Goal: Information Seeking & Learning: Learn about a topic

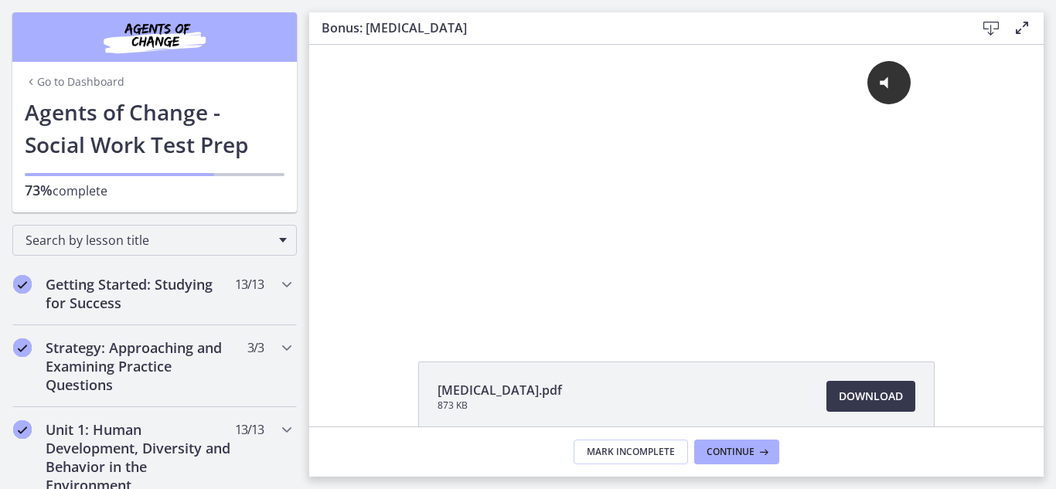
click at [58, 79] on link "Go to Dashboard" at bounding box center [75, 81] width 100 height 15
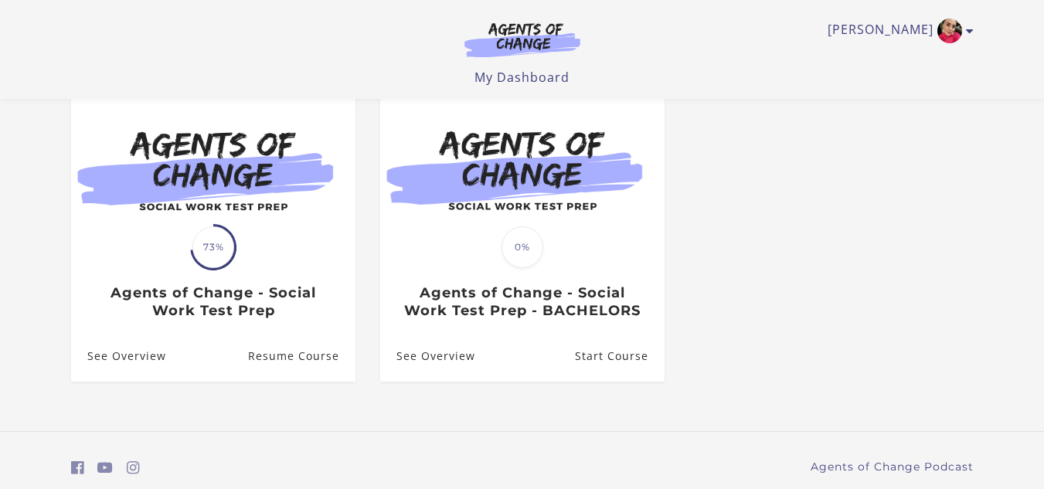
scroll to position [133, 0]
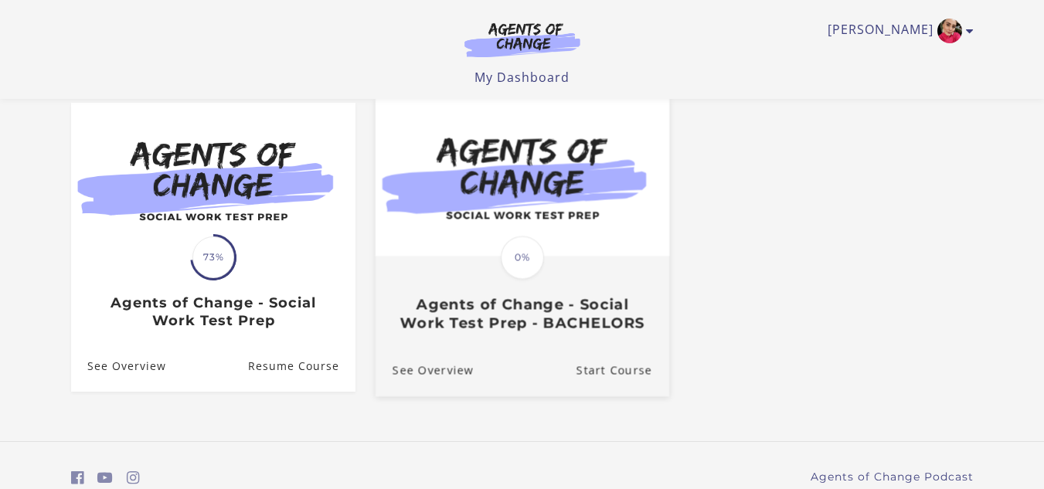
click at [490, 329] on h3 "Agents of Change - Social Work Test Prep - BACHELORS" at bounding box center [522, 314] width 260 height 36
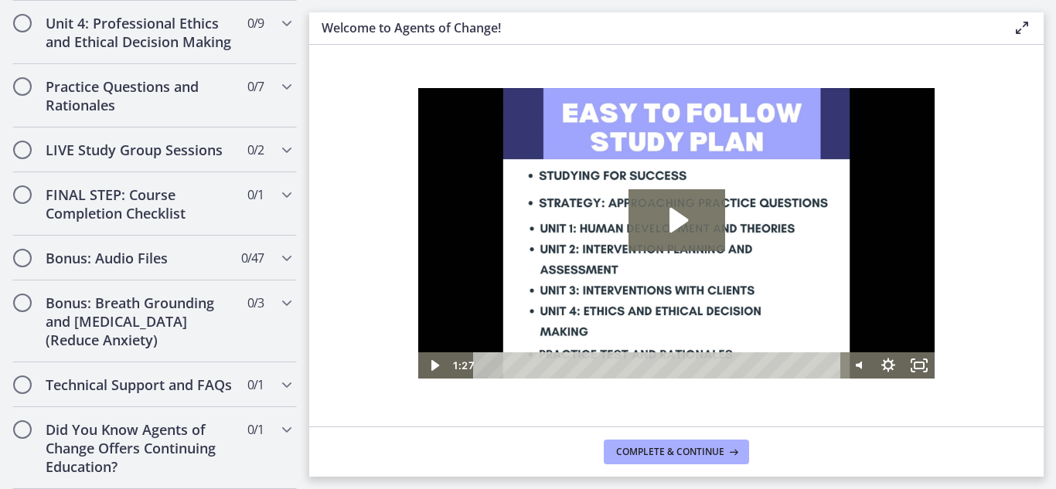
scroll to position [1334, 0]
click at [202, 456] on h2 "Did You Know Agents of Change Offers Continuing Education?" at bounding box center [140, 449] width 189 height 56
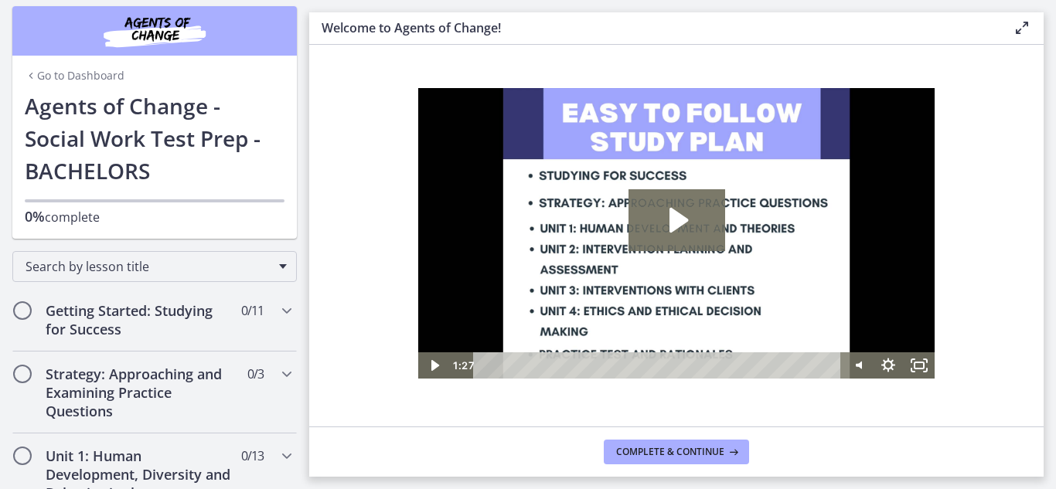
scroll to position [0, 0]
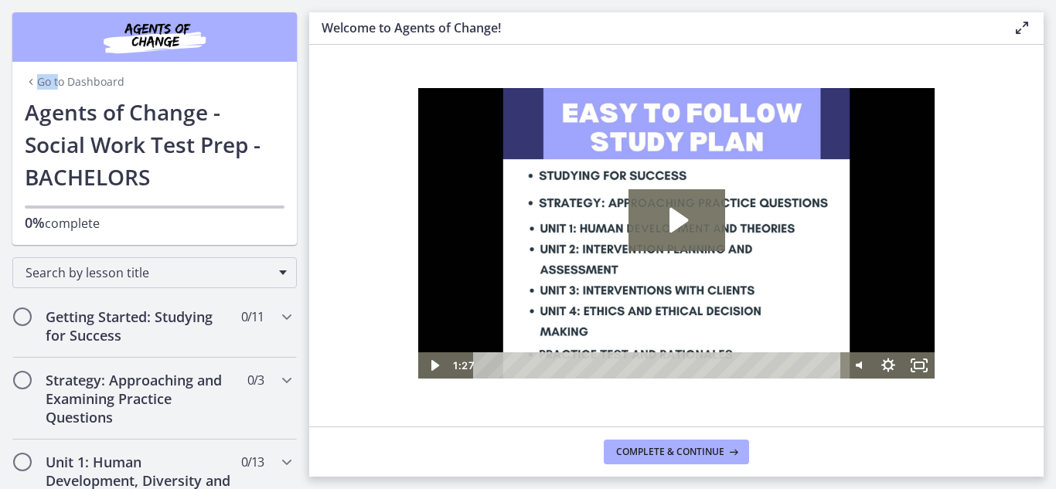
click at [52, 75] on div "Go to Dashboard" at bounding box center [154, 79] width 284 height 34
click at [52, 76] on link "Go to Dashboard" at bounding box center [75, 81] width 100 height 15
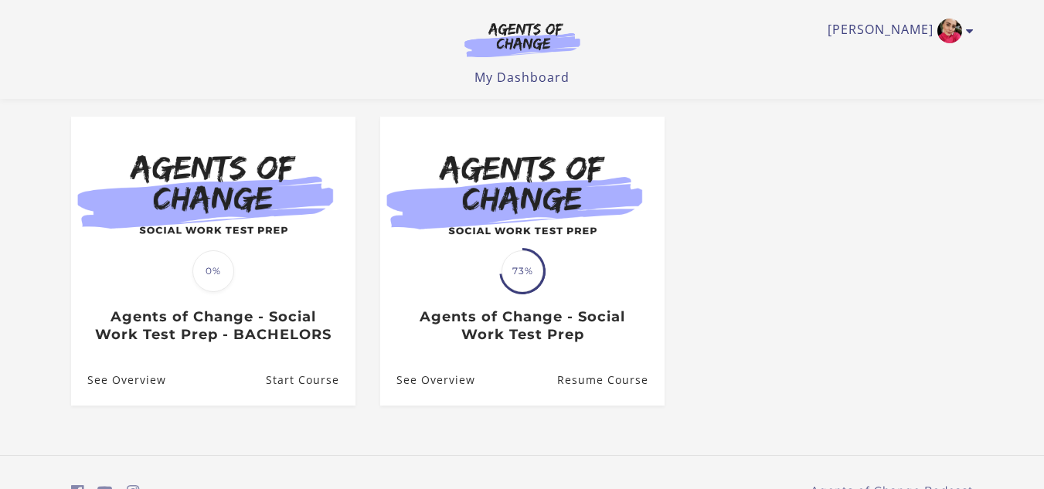
scroll to position [130, 0]
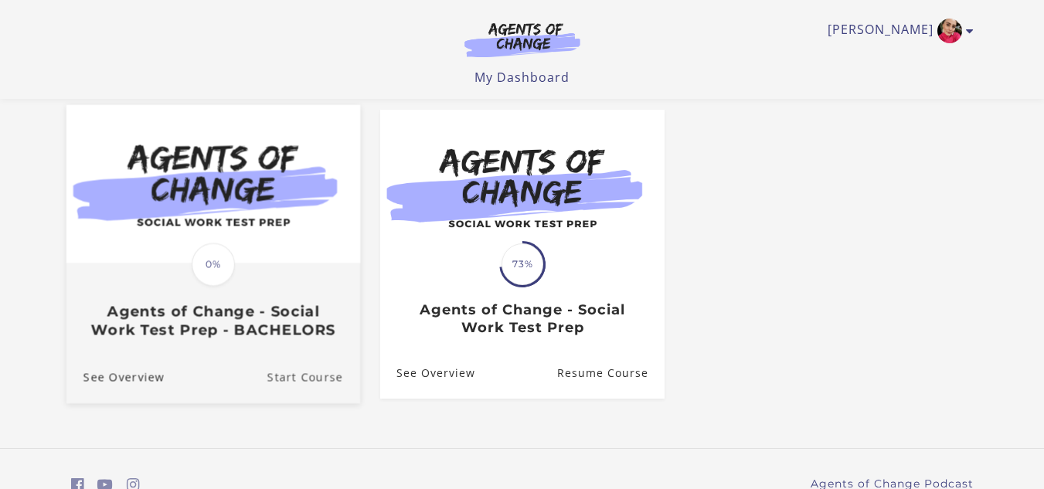
click at [283, 376] on link "Start Course" at bounding box center [313, 378] width 93 height 52
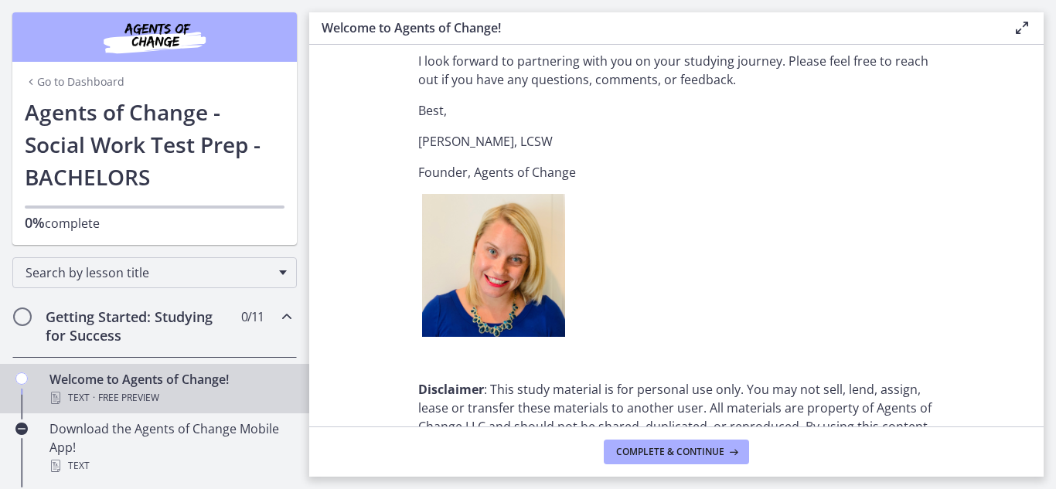
scroll to position [1899, 0]
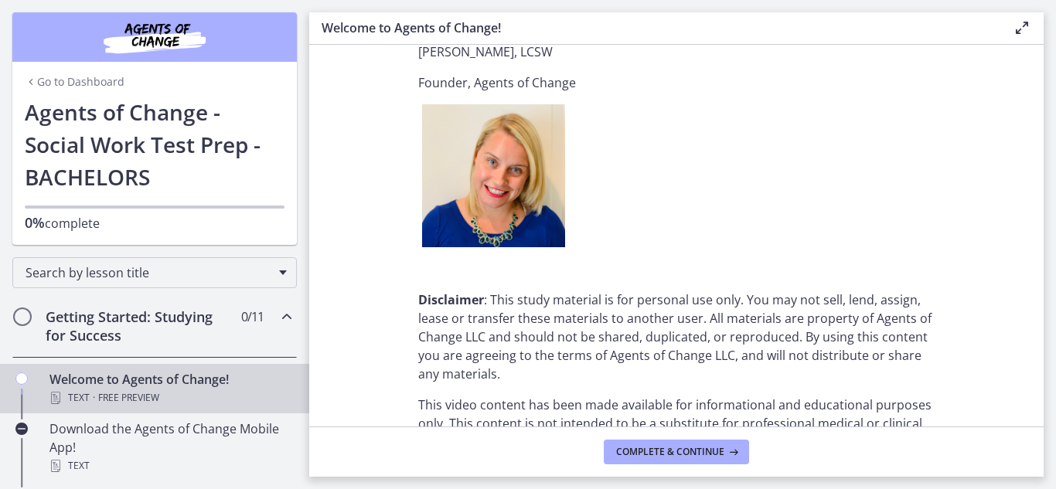
drag, startPoint x: 310, startPoint y: 92, endPoint x: 320, endPoint y: 121, distance: 31.0
click at [320, 121] on section "Welcome! We are grateful that you have placed your trust in Agents of Change to…" at bounding box center [676, 236] width 734 height 382
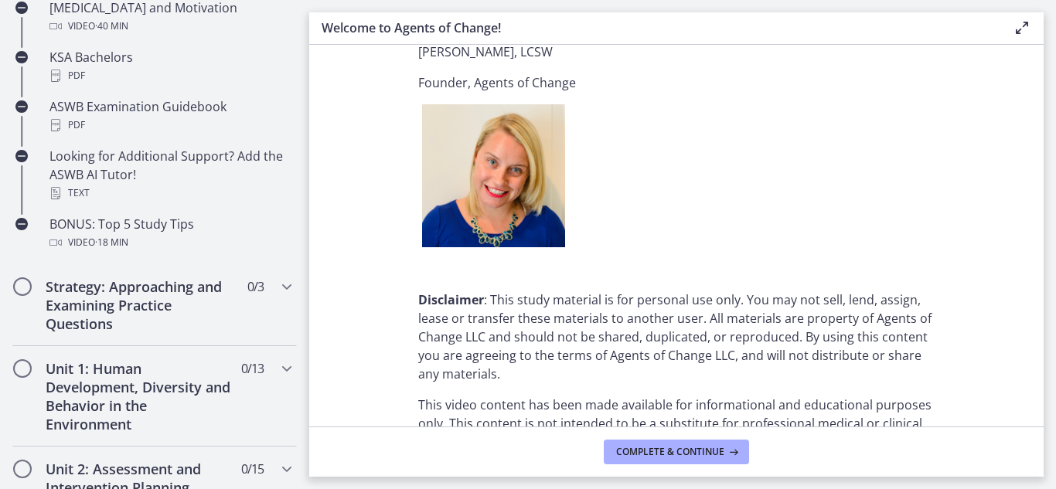
scroll to position [755, 0]
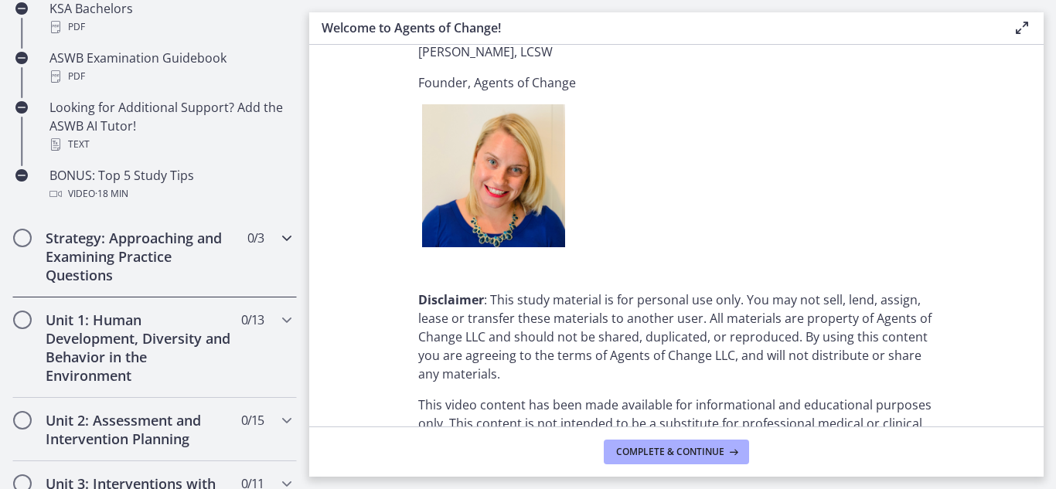
click at [245, 265] on div "Strategy: Approaching and Examining Practice Questions 0 / 3 Completed" at bounding box center [154, 257] width 284 height 82
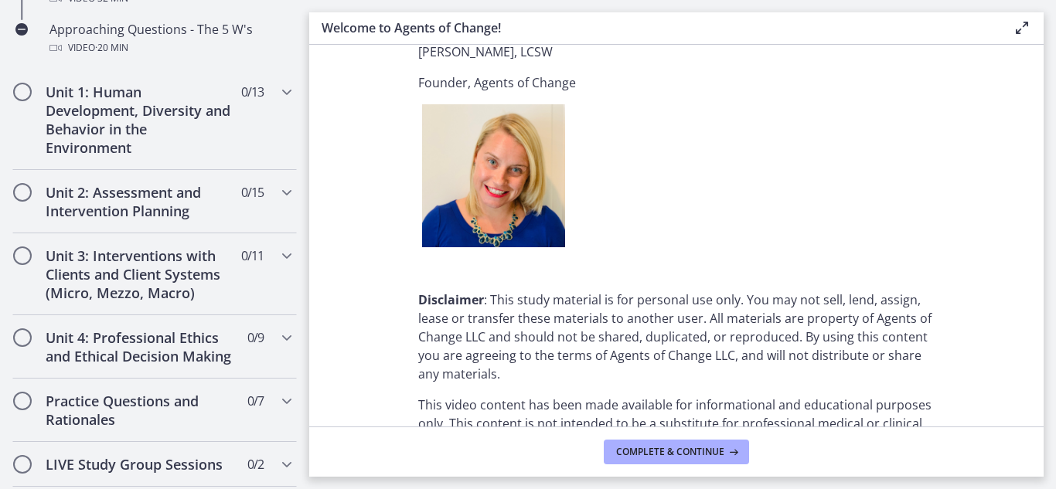
scroll to position [457, 0]
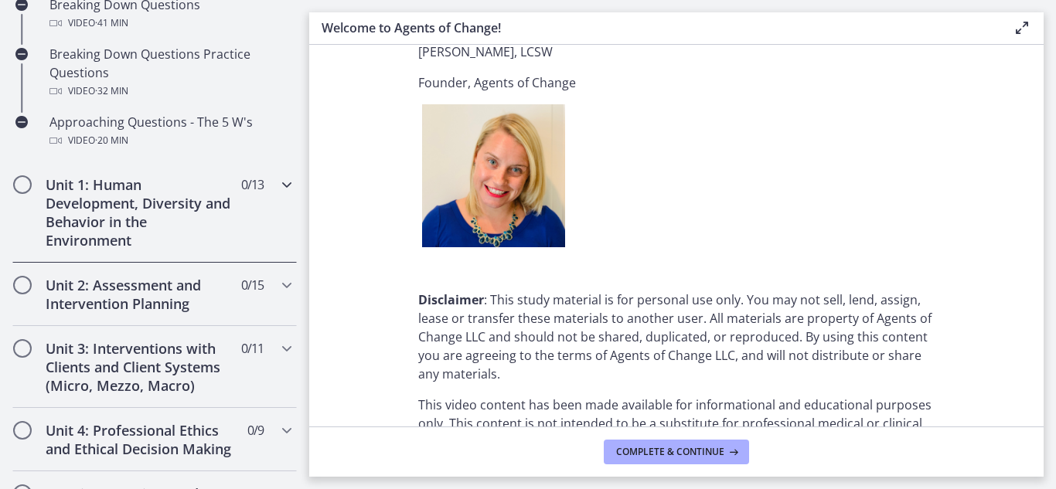
click at [276, 244] on div "Unit 1: Human Development, Diversity and Behavior in the Environment 0 / 13 Com…" at bounding box center [154, 212] width 284 height 100
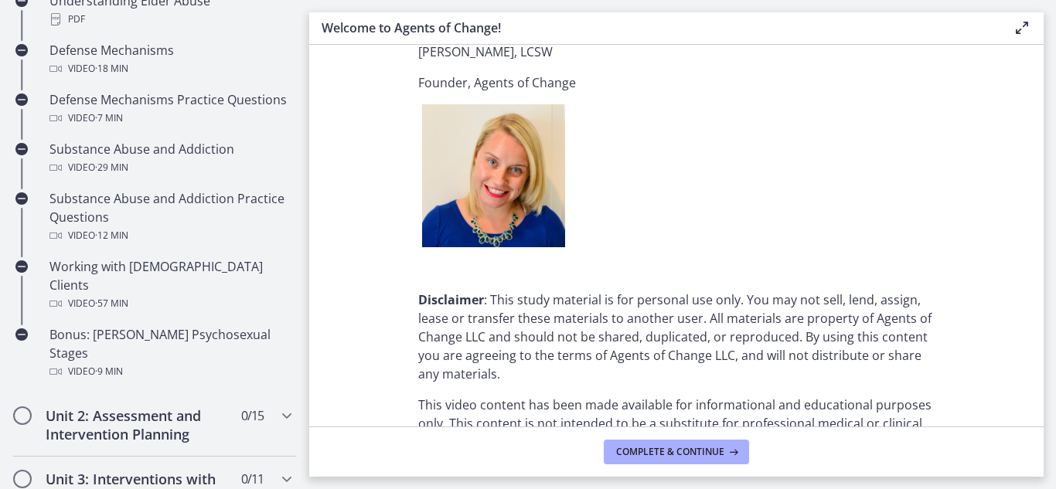
scroll to position [982, 0]
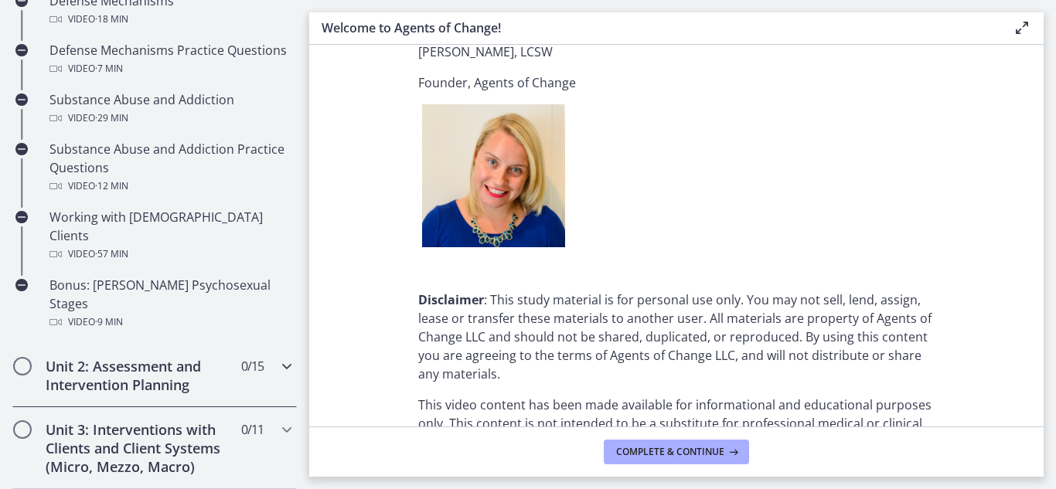
click at [241, 357] on span "0 / 15 Completed" at bounding box center [252, 366] width 22 height 19
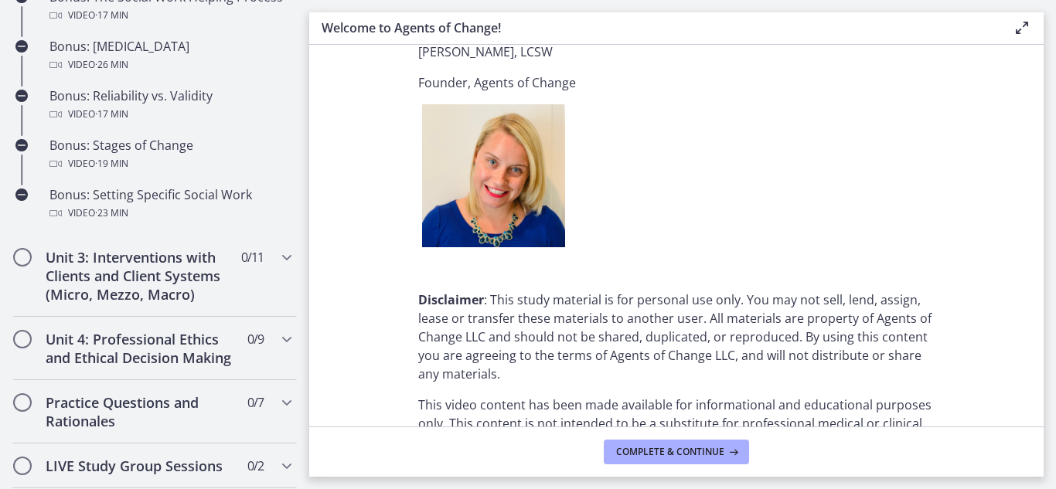
scroll to position [1327, 0]
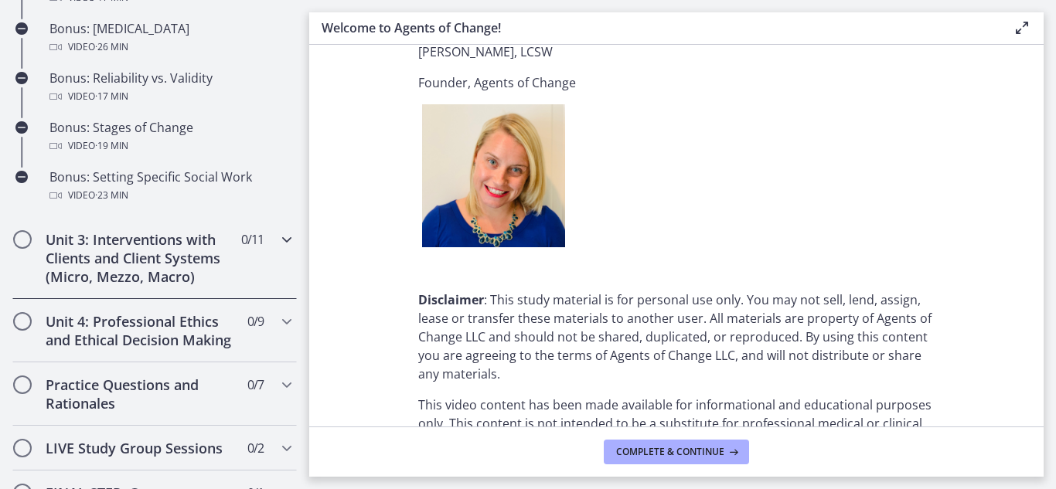
click at [251, 230] on span "0 / 11 Completed" at bounding box center [252, 239] width 22 height 19
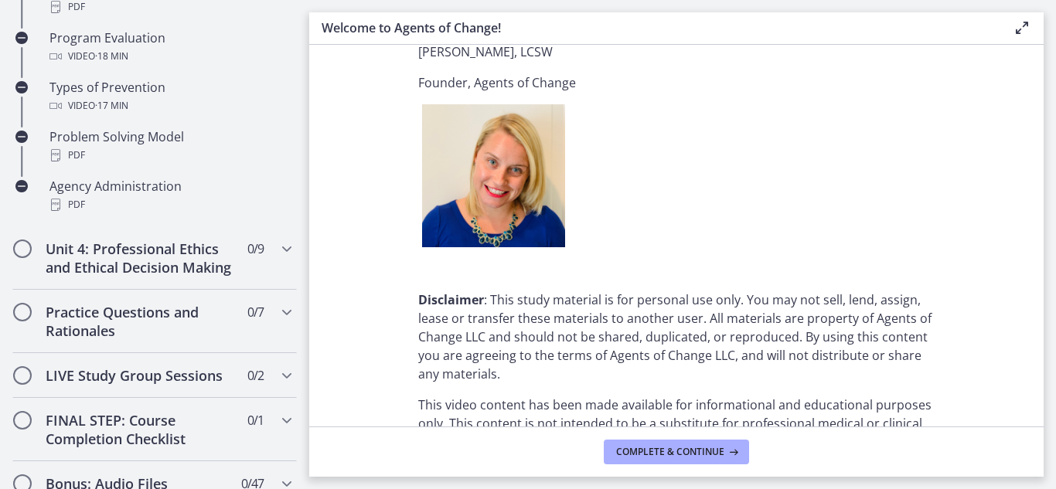
scroll to position [1050, 0]
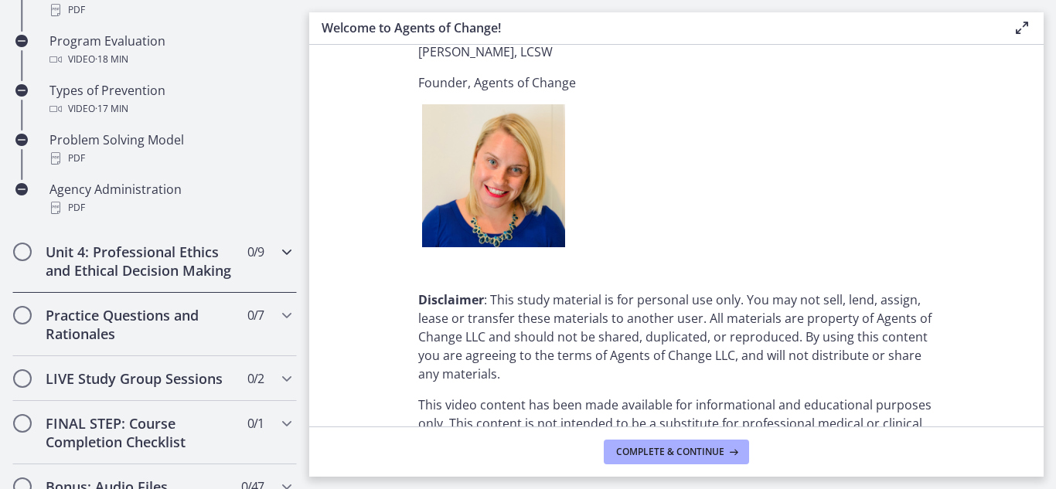
click at [230, 255] on div "Unit 4: Professional Ethics and Ethical Decision Making 0 / 9 Completed" at bounding box center [154, 261] width 284 height 63
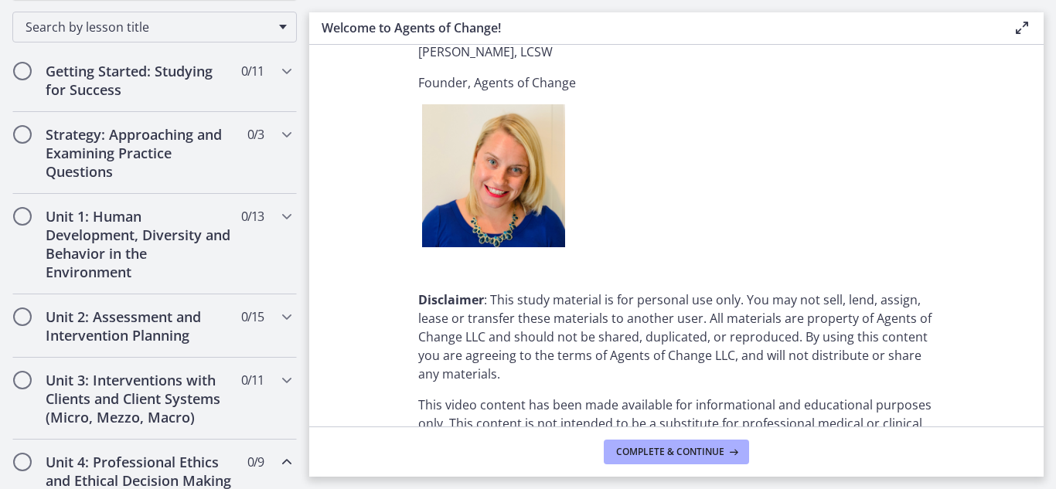
scroll to position [91, 0]
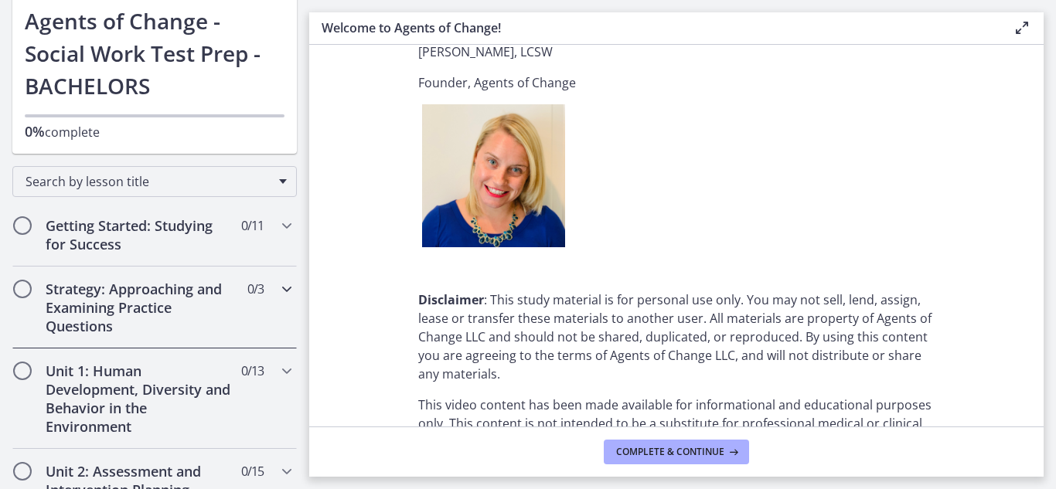
click at [226, 312] on div "Strategy: Approaching and Examining Practice Questions 0 / 3 Completed" at bounding box center [154, 308] width 284 height 82
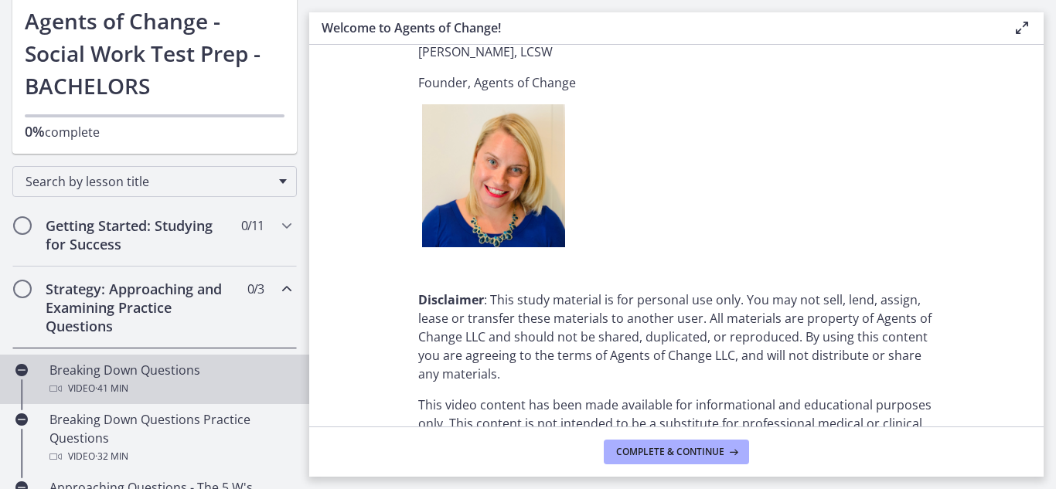
click at [216, 391] on div "Video · 41 min" at bounding box center [169, 389] width 241 height 19
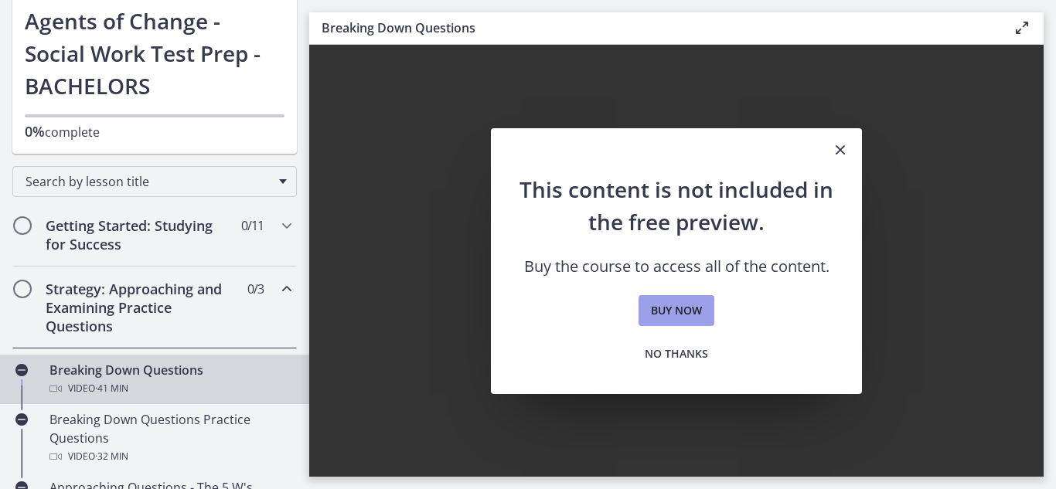
click at [674, 313] on span "Buy now" at bounding box center [676, 310] width 51 height 19
